Goal: Information Seeking & Learning: Learn about a topic

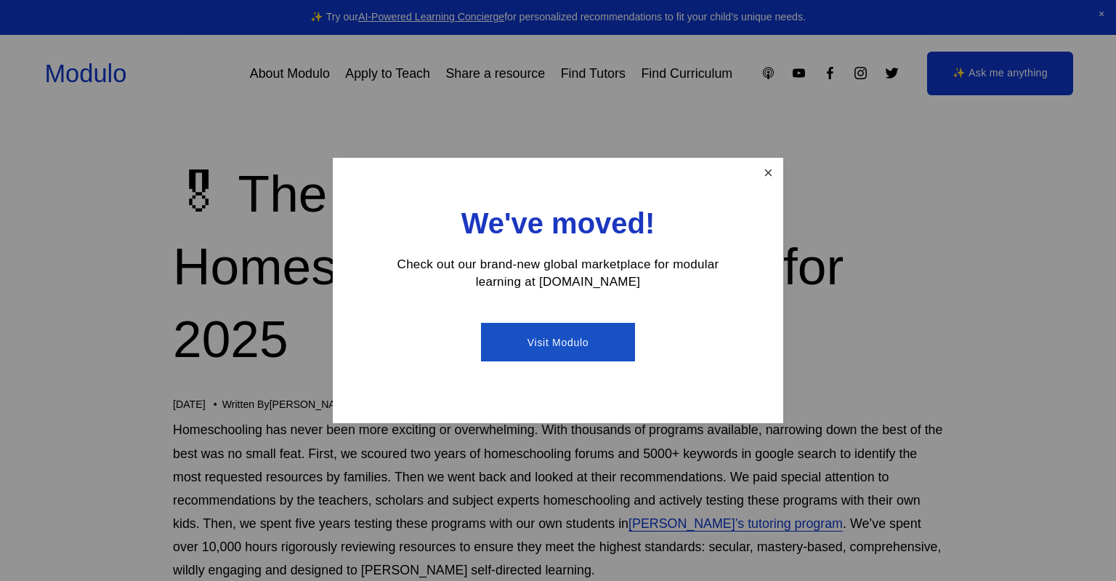
click at [769, 177] on link "Close" at bounding box center [768, 172] width 25 height 25
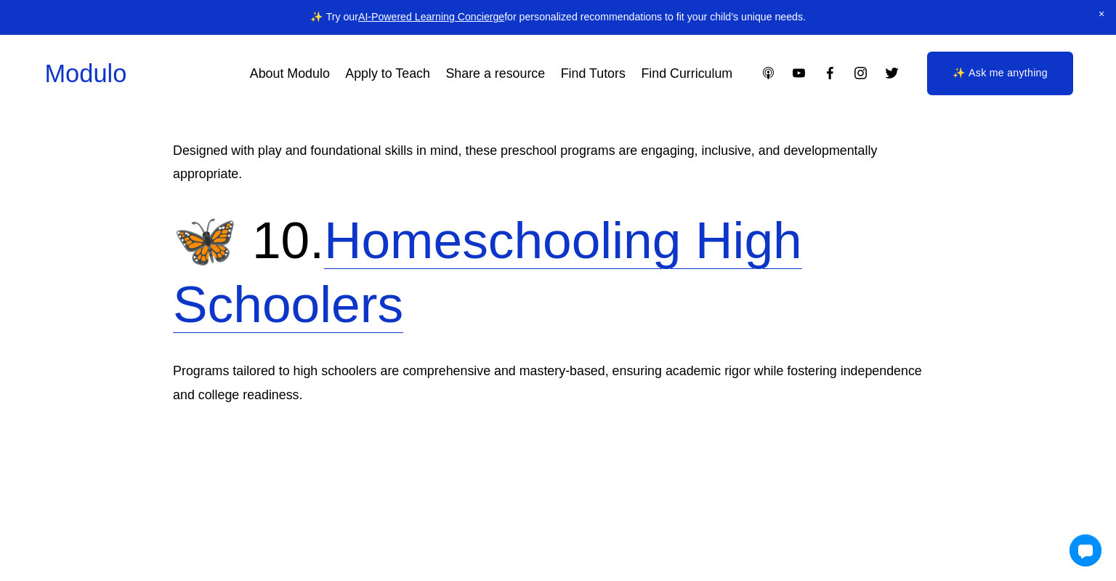
scroll to position [5831, 0]
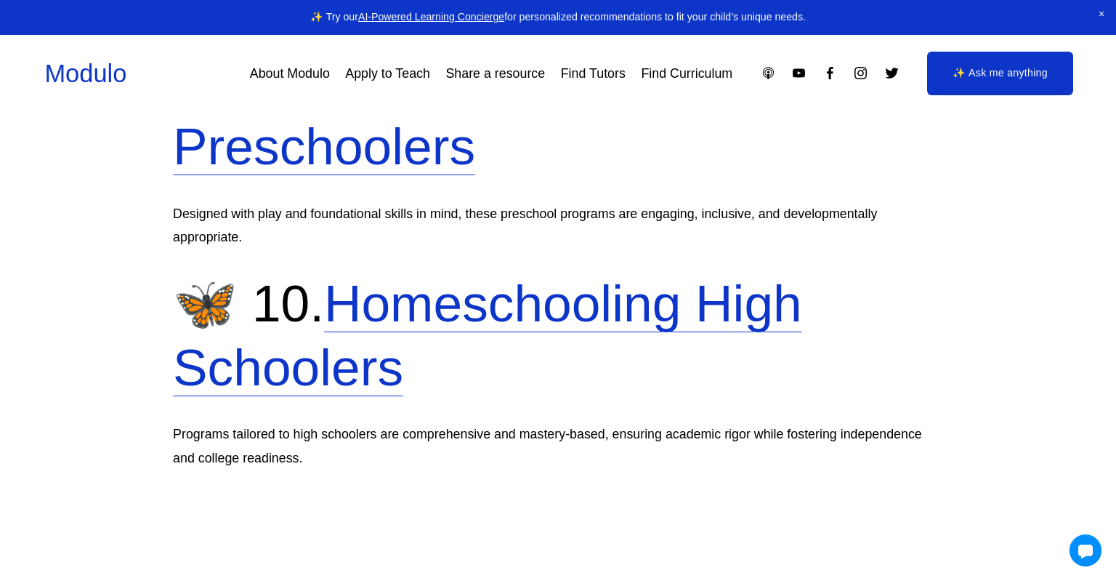
click at [578, 318] on link "Homeschooling High Schoolers" at bounding box center [487, 335] width 629 height 122
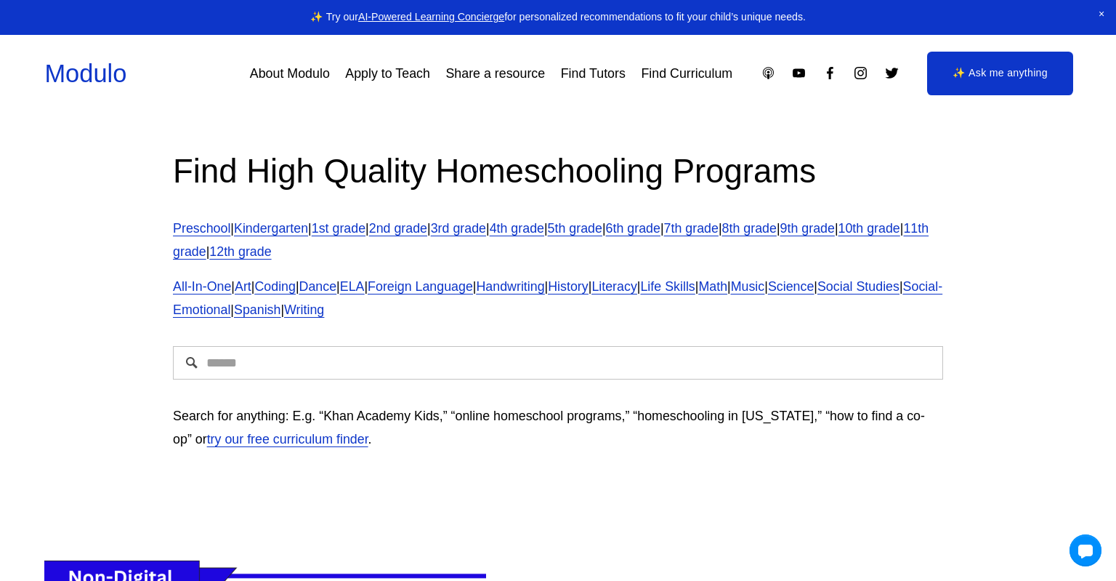
click at [814, 289] on span "Science" at bounding box center [791, 286] width 46 height 15
click at [671, 77] on link "Find Curriculum" at bounding box center [687, 73] width 92 height 26
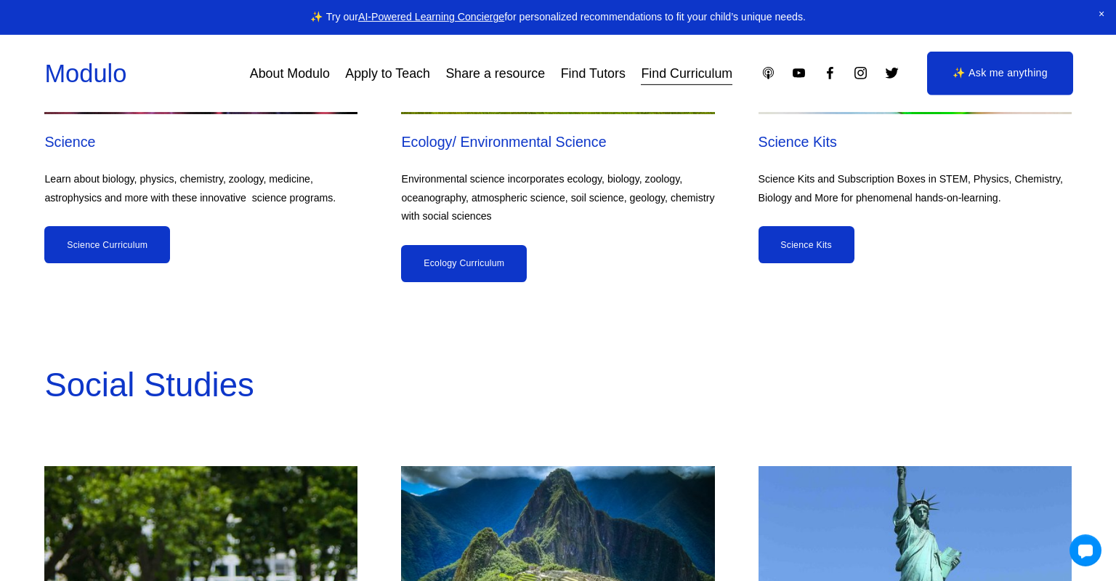
scroll to position [5447, 0]
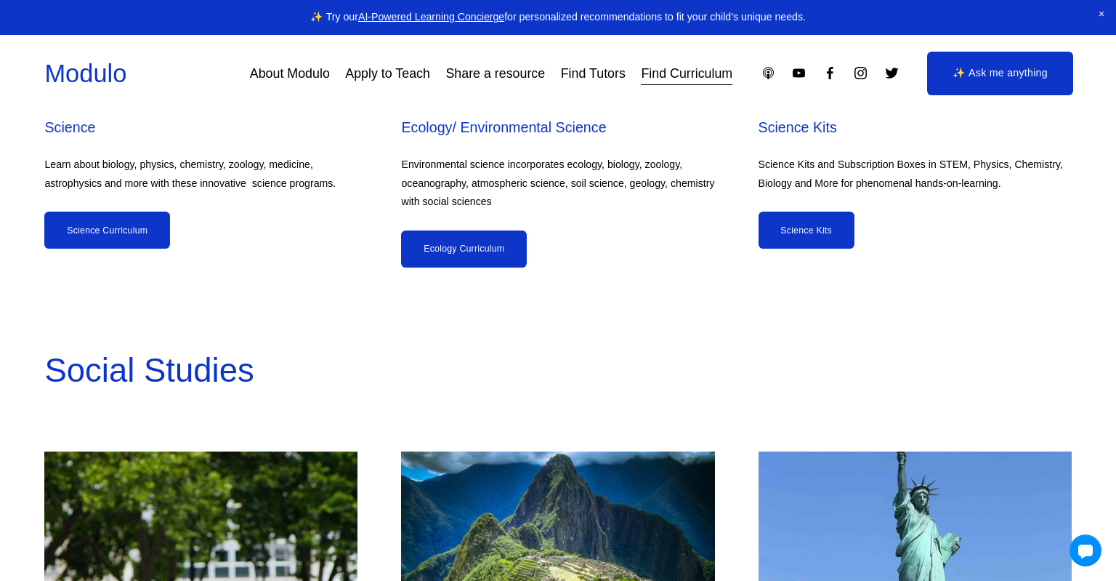
click at [98, 214] on link "Science Curriculum" at bounding box center [107, 229] width 126 height 37
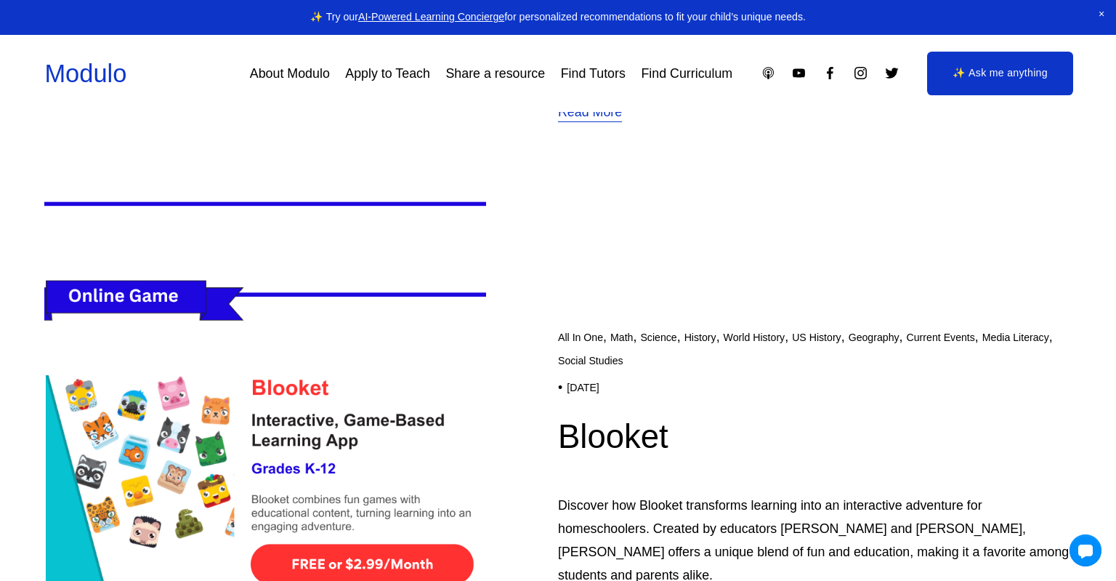
scroll to position [3453, 0]
